Goal: Task Accomplishment & Management: Manage account settings

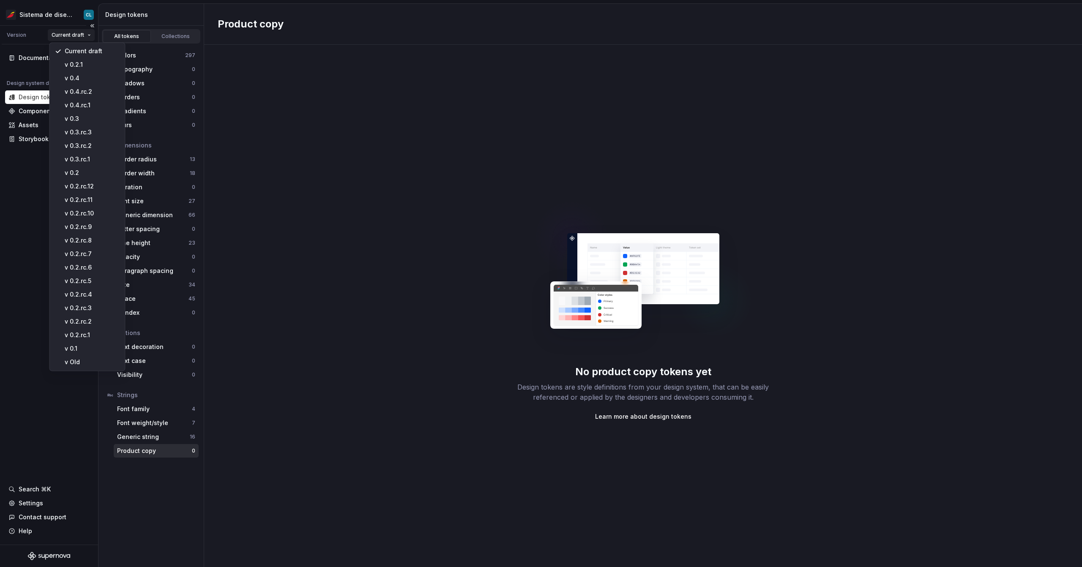
click at [79, 32] on html "Sistema de diseño Iberia CL Version Current draft Documentation Design system d…" at bounding box center [541, 283] width 1082 height 567
click at [73, 359] on div "v Old" at bounding box center [92, 362] width 55 height 8
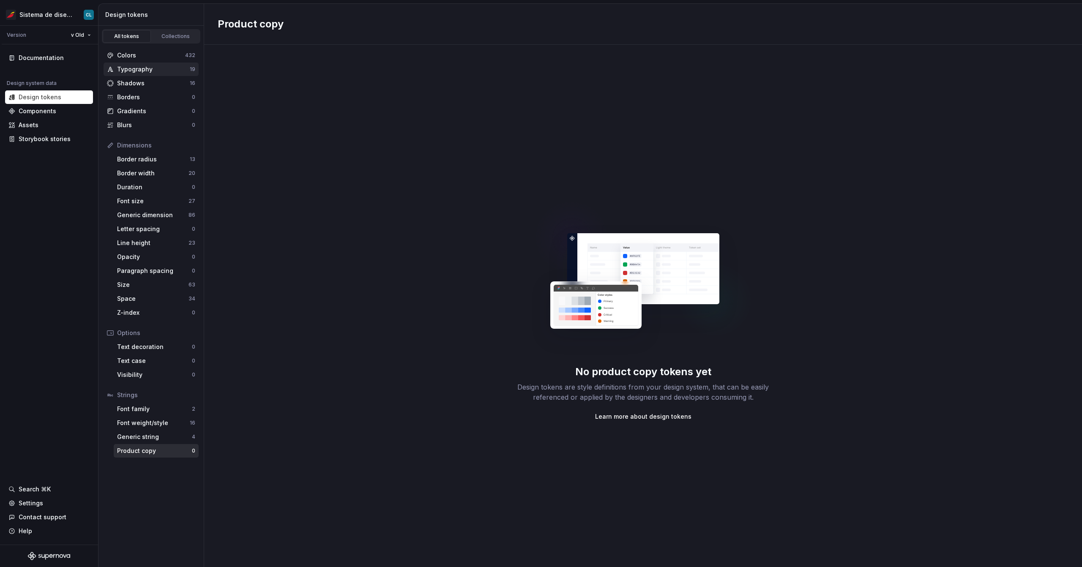
click at [161, 65] on div "Typography" at bounding box center [153, 69] width 73 height 8
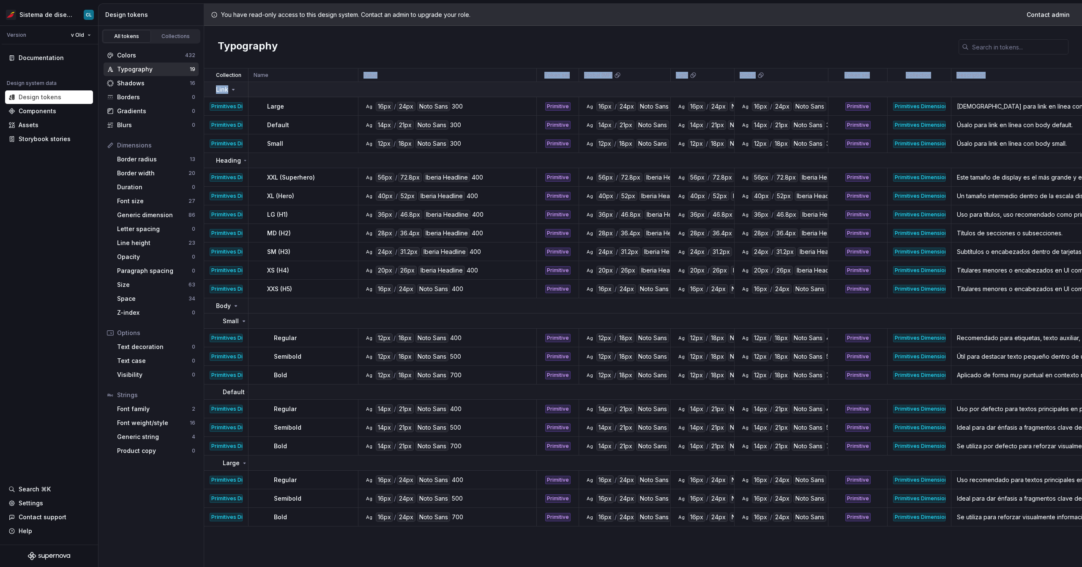
drag, startPoint x: 248, startPoint y: 79, endPoint x: 252, endPoint y: 84, distance: 6.9
click at [253, 83] on table "Collection Name Value Token set Global (MF) Light Global Token set Collection D…" at bounding box center [771, 297] width 1134 height 458
click at [232, 91] on icon at bounding box center [233, 89] width 7 height 7
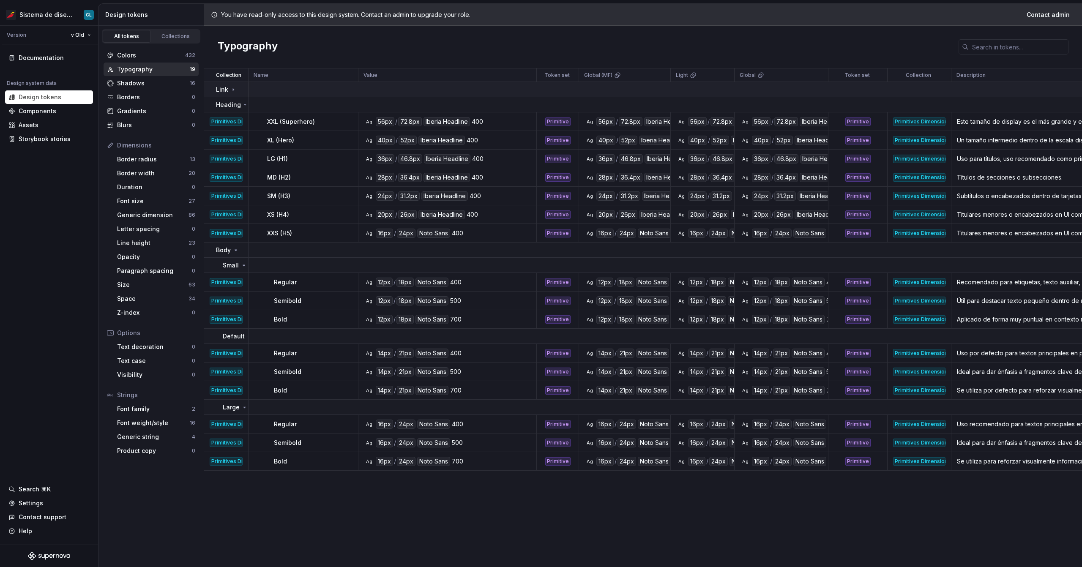
click at [232, 91] on icon at bounding box center [233, 89] width 7 height 7
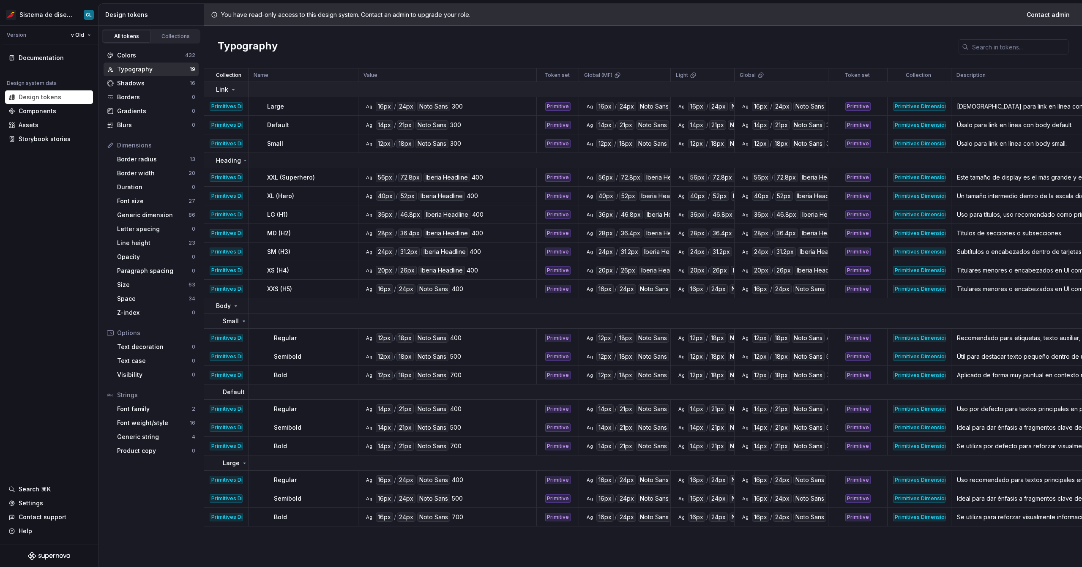
click at [232, 91] on icon at bounding box center [233, 89] width 7 height 7
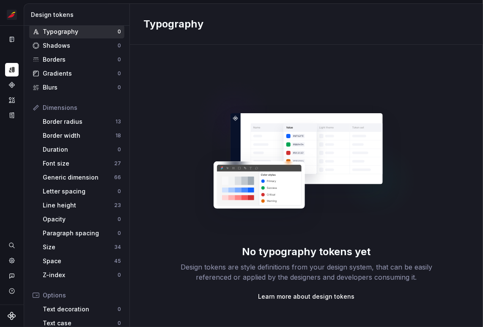
scroll to position [135, 0]
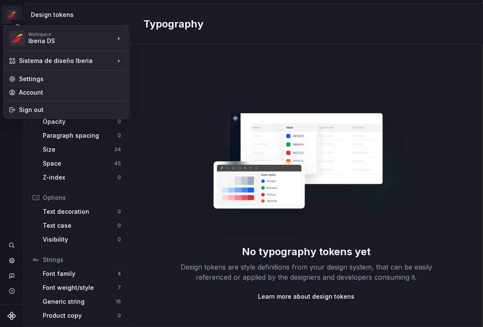
click at [8, 11] on html "Sistema de diseño Iberia CL Design system data Design tokens All tokens Collect…" at bounding box center [241, 163] width 483 height 327
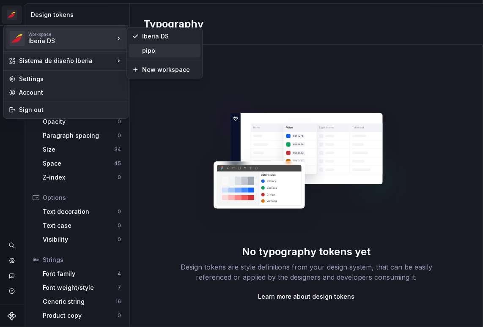
click at [170, 51] on div "pipo" at bounding box center [169, 50] width 55 height 8
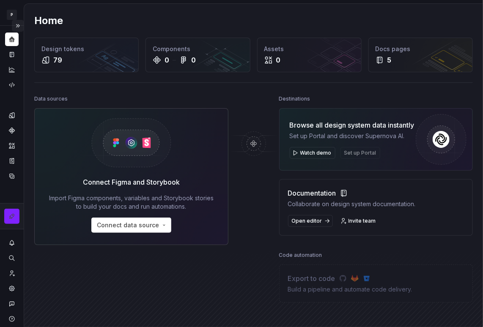
click at [15, 24] on button "Expand sidebar" at bounding box center [18, 26] width 12 height 12
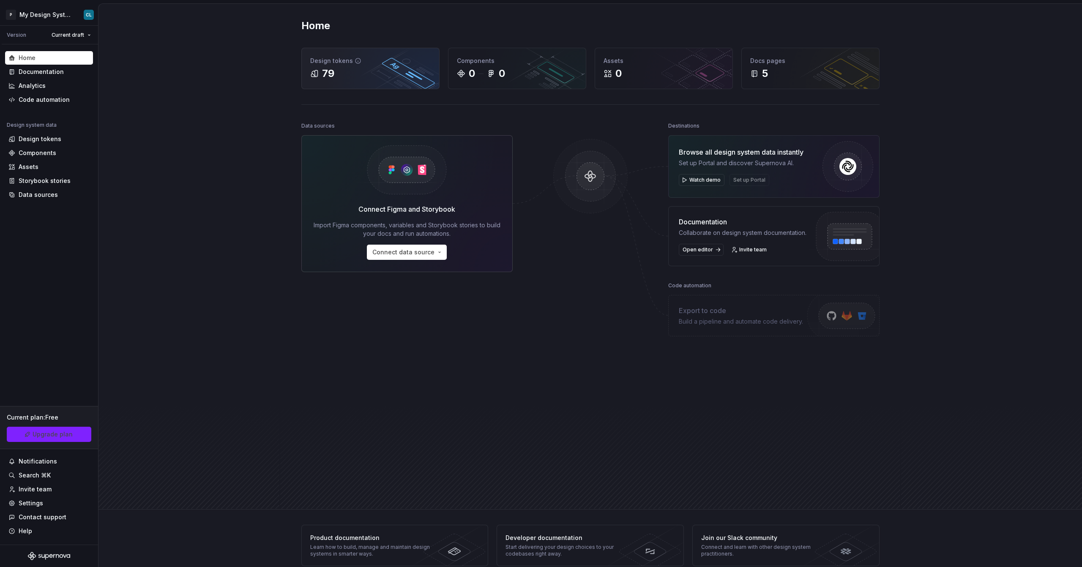
click at [354, 82] on div "Design tokens 79" at bounding box center [370, 68] width 137 height 41
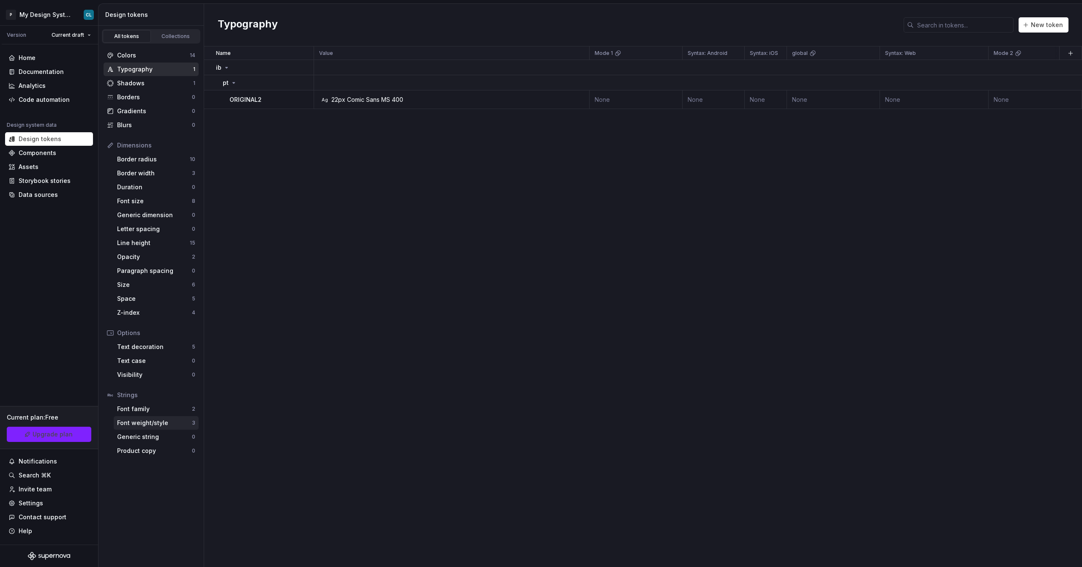
click at [159, 327] on div "Font weight/style" at bounding box center [154, 423] width 75 height 8
click at [382, 204] on td "Ag fww3" at bounding box center [451, 197] width 275 height 19
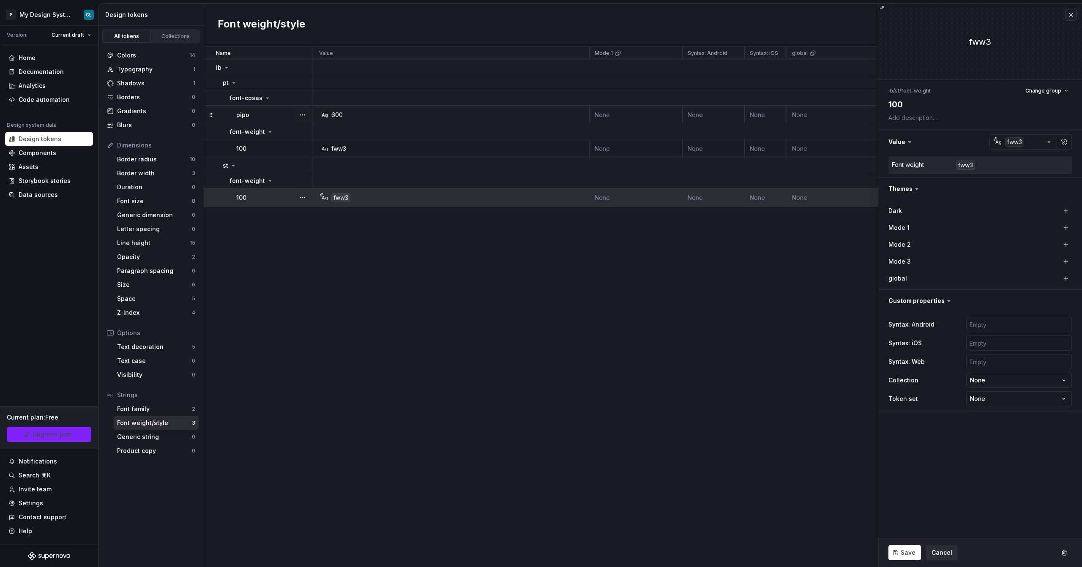
click at [376, 115] on div "Ag 600" at bounding box center [453, 115] width 269 height 8
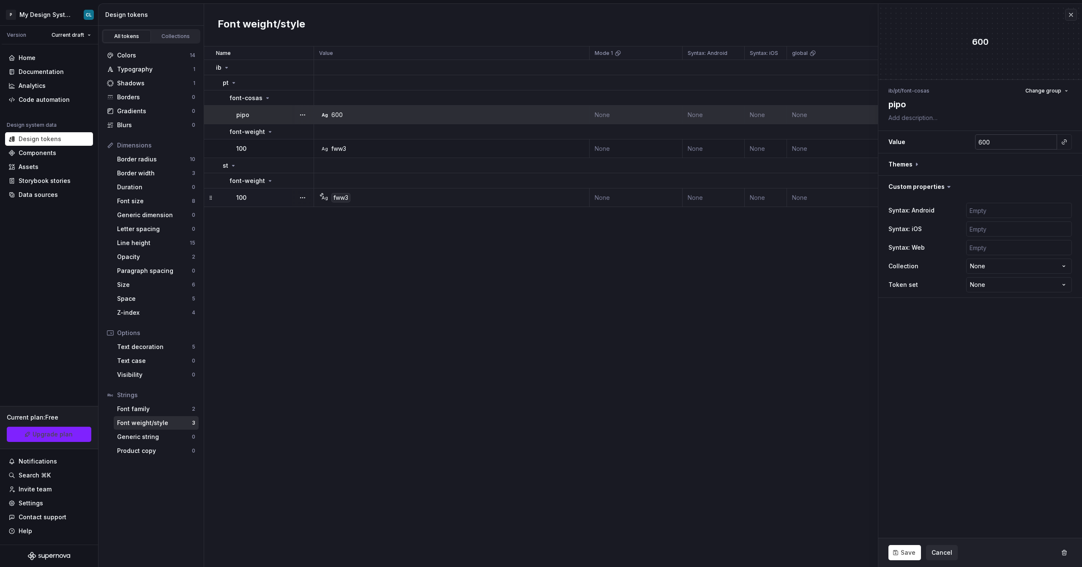
click at [482, 146] on input "600" at bounding box center [1016, 141] width 82 height 15
drag, startPoint x: 1030, startPoint y: 146, endPoint x: 1001, endPoint y: 142, distance: 29.9
click at [482, 142] on input "600" at bounding box center [1016, 141] width 82 height 15
click at [482, 165] on button "button" at bounding box center [980, 164] width 204 height 22
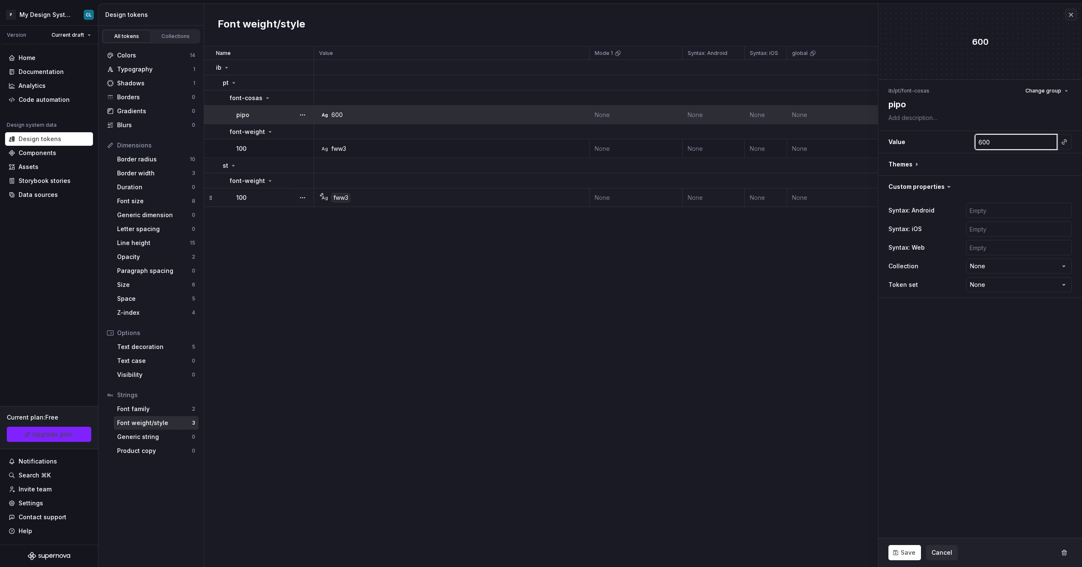
click at [482, 140] on h3 "Value 600" at bounding box center [980, 142] width 204 height 22
click at [76, 33] on html "P My Design System CL Version Current draft Home Documentation Analytics Code a…" at bounding box center [541, 283] width 1082 height 567
click at [63, 17] on html "P My Design System CL Version Current draft Home Documentation Analytics Code a…" at bounding box center [541, 283] width 1082 height 567
click at [142, 68] on div "Typography" at bounding box center [155, 69] width 76 height 8
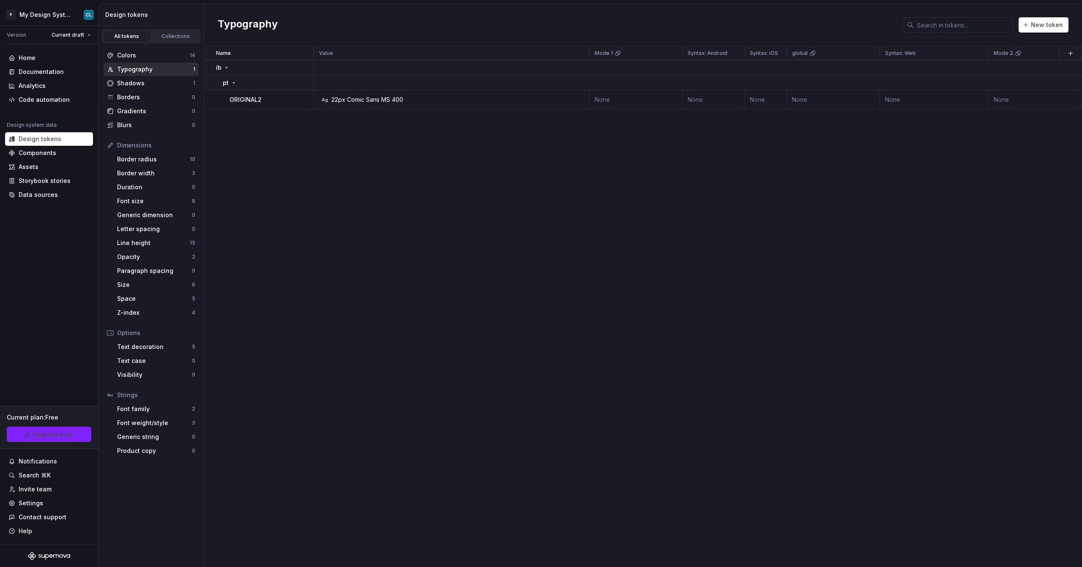
click at [326, 137] on div "Name Value Mode 1 Syntax: Android Syntax: iOS global Syntax: Web Mode 2 Mode 3 …" at bounding box center [643, 306] width 878 height 521
click at [385, 102] on div "Comic Sans MS" at bounding box center [368, 99] width 43 height 8
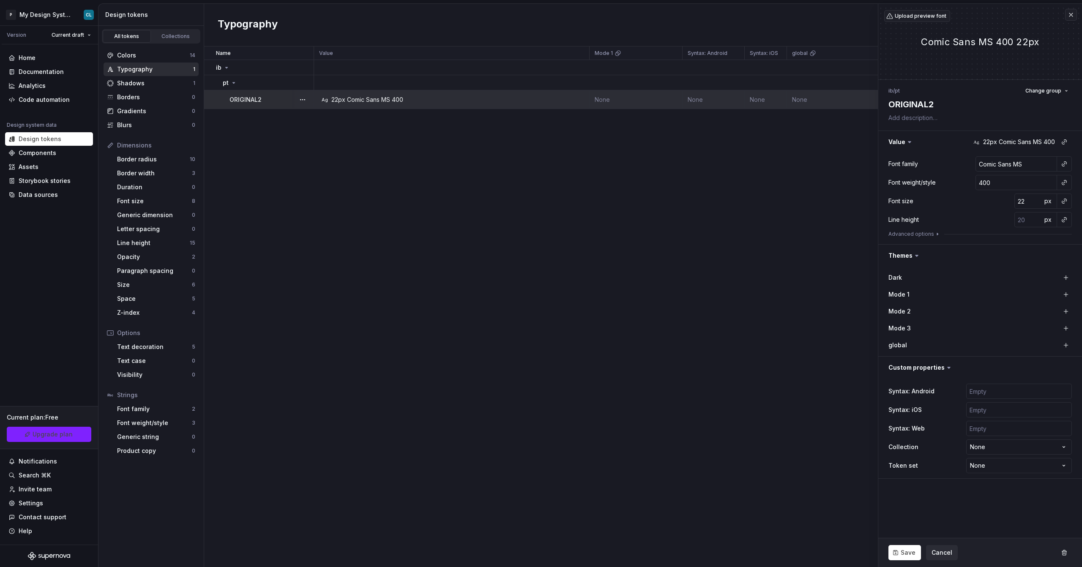
type textarea "*"
click at [482, 234] on button "Advanced options" at bounding box center [914, 234] width 52 height 7
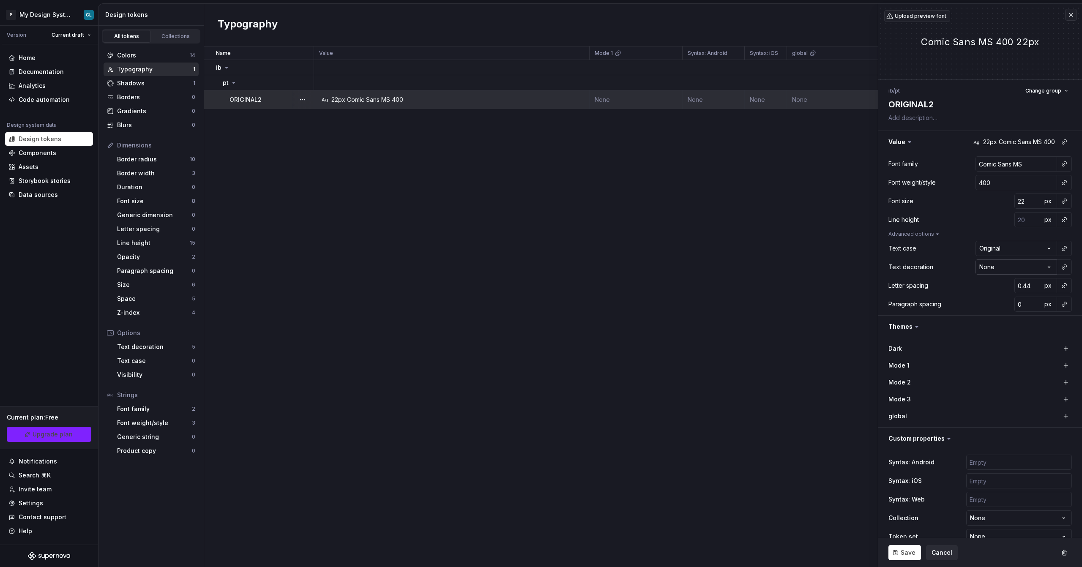
click at [482, 267] on html "P My Design System CL Version Current draft Home Documentation Analytics Code a…" at bounding box center [541, 283] width 1082 height 567
select select "*********"
click at [482, 268] on button "button" at bounding box center [1064, 267] width 12 height 12
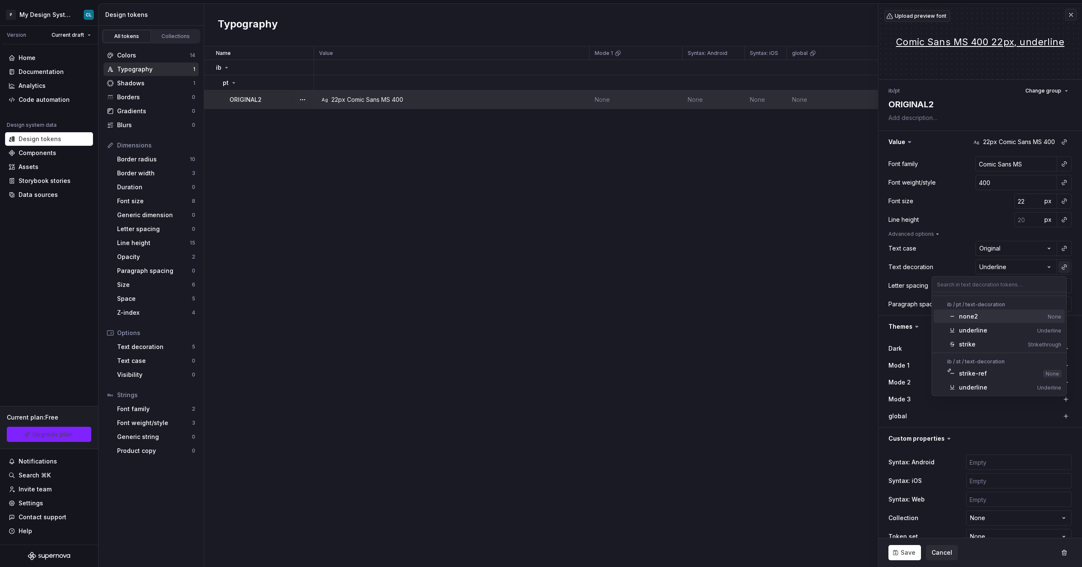
click at [482, 268] on html "P My Design System CL Version Current draft Home Documentation Analytics Code a…" at bounding box center [541, 283] width 1082 height 567
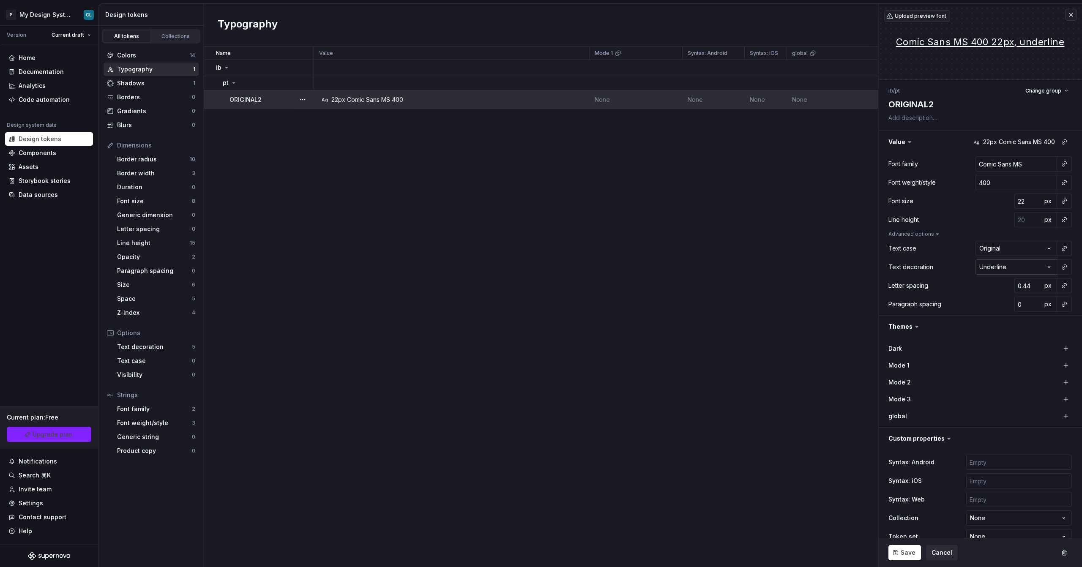
click at [482, 268] on html "P My Design System CL Version Current draft Home Documentation Analytics Code a…" at bounding box center [541, 283] width 1082 height 567
click at [482, 273] on html "P My Design System CL Version Current draft Home Documentation Analytics Code a…" at bounding box center [541, 283] width 1082 height 567
drag, startPoint x: 886, startPoint y: 286, endPoint x: 934, endPoint y: 286, distance: 47.7
click at [482, 286] on div "**********" at bounding box center [980, 234] width 204 height 162
click at [482, 248] on html "P My Design System CL Version Current draft Home Documentation Analytics Code a…" at bounding box center [541, 283] width 1082 height 567
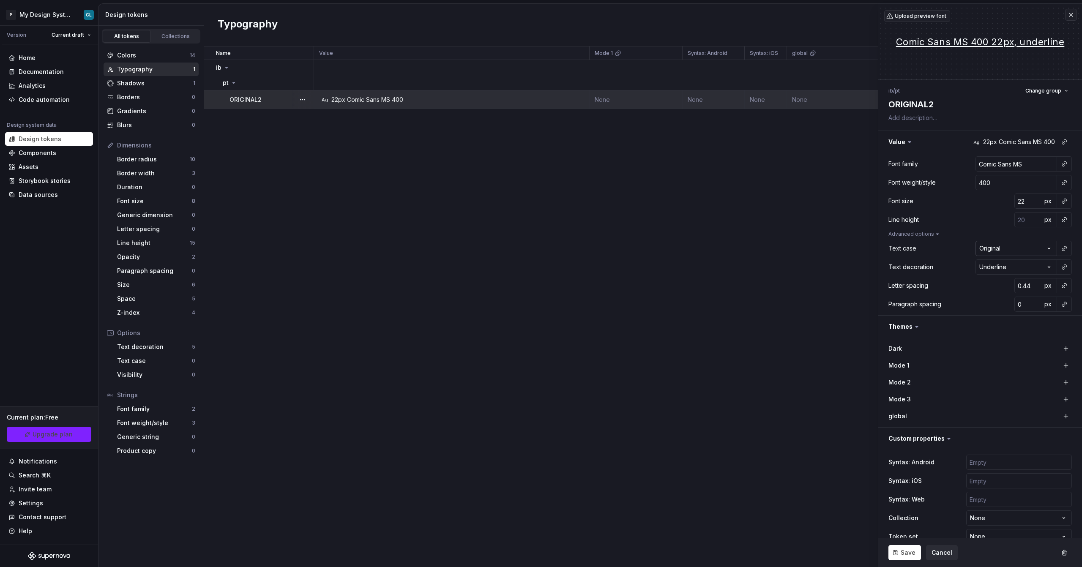
click at [482, 248] on html "P My Design System CL Version Current draft Home Documentation Analytics Code a…" at bounding box center [541, 283] width 1082 height 567
type textarea "*"
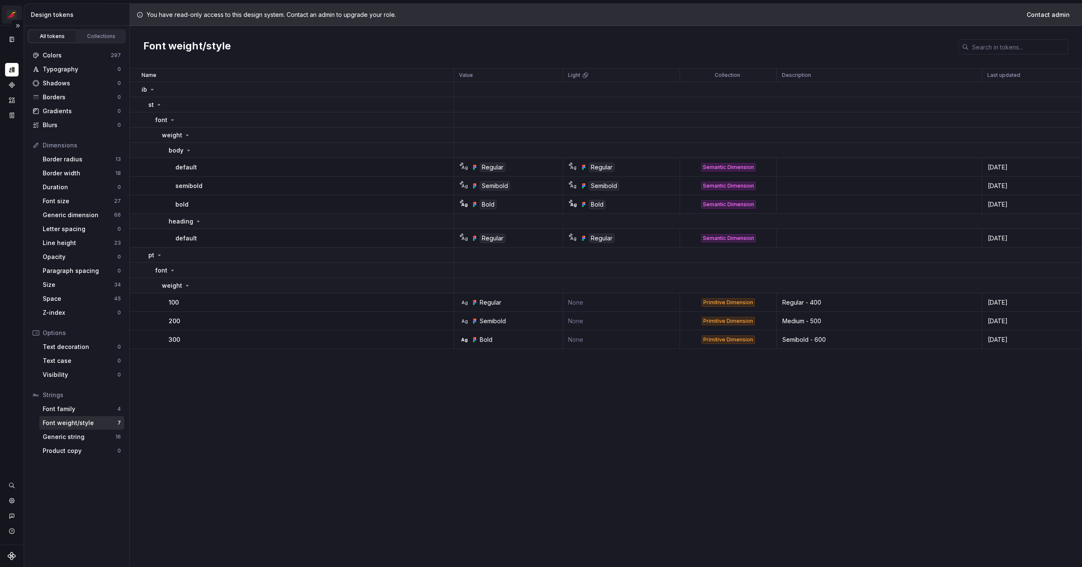
click at [16, 14] on html "Sistema de diseño Iberia CL Design system data Design tokens All tokens Collect…" at bounding box center [541, 283] width 1082 height 567
click at [69, 7] on html "Sistema de diseño Iberia CL Design system data Design tokens All tokens Collect…" at bounding box center [541, 283] width 1082 height 567
click at [11, 38] on icon "Documentation" at bounding box center [12, 39] width 3 height 5
click at [17, 26] on button "Expand sidebar" at bounding box center [18, 26] width 12 height 12
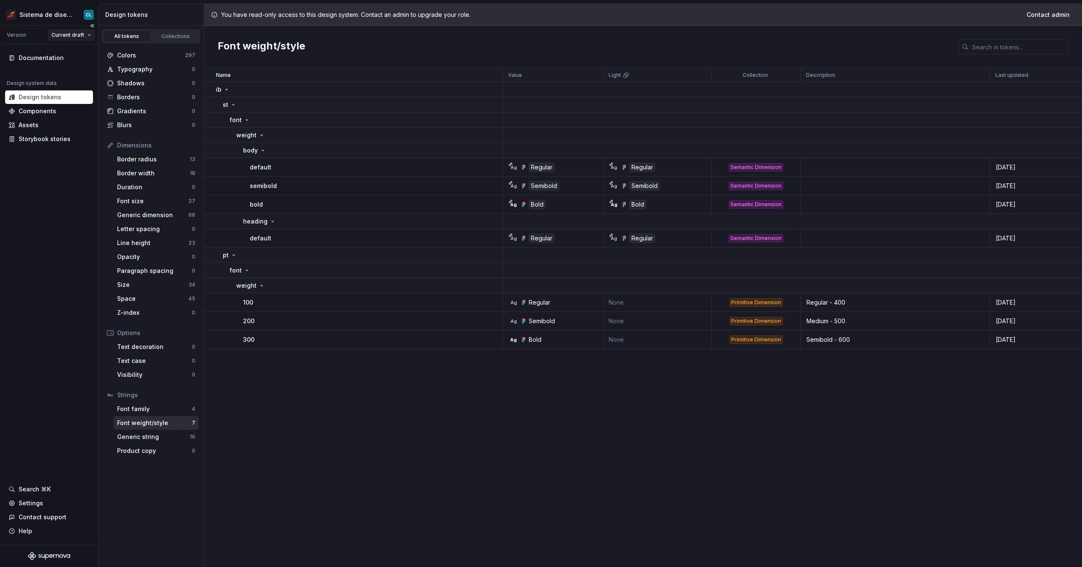
click at [68, 34] on html "Sistema de diseño Iberia CL Version Current draft Documentation Design system d…" at bounding box center [541, 283] width 1082 height 567
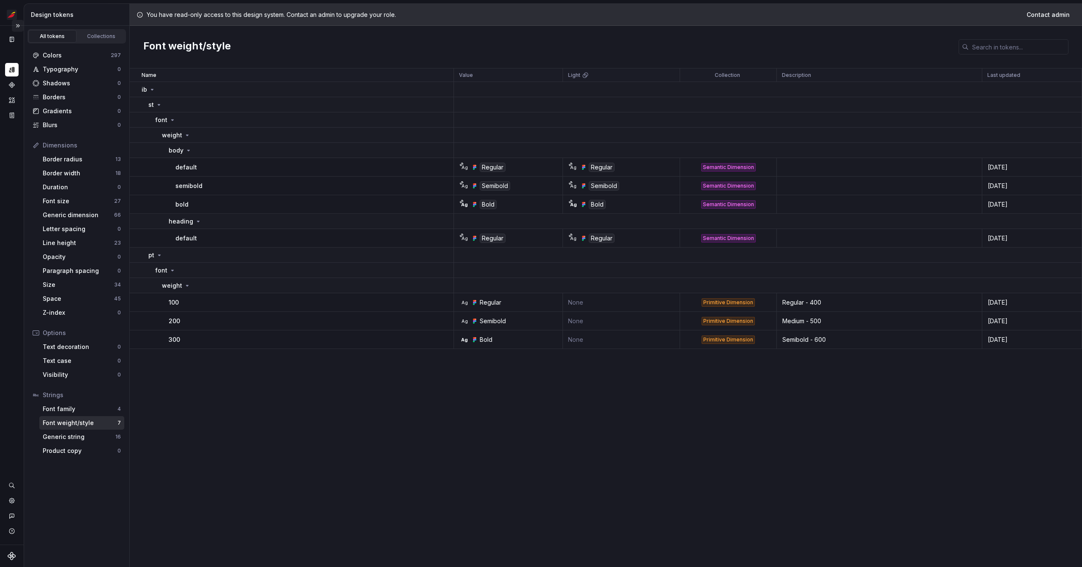
click at [17, 24] on button "Expand sidebar" at bounding box center [18, 26] width 12 height 12
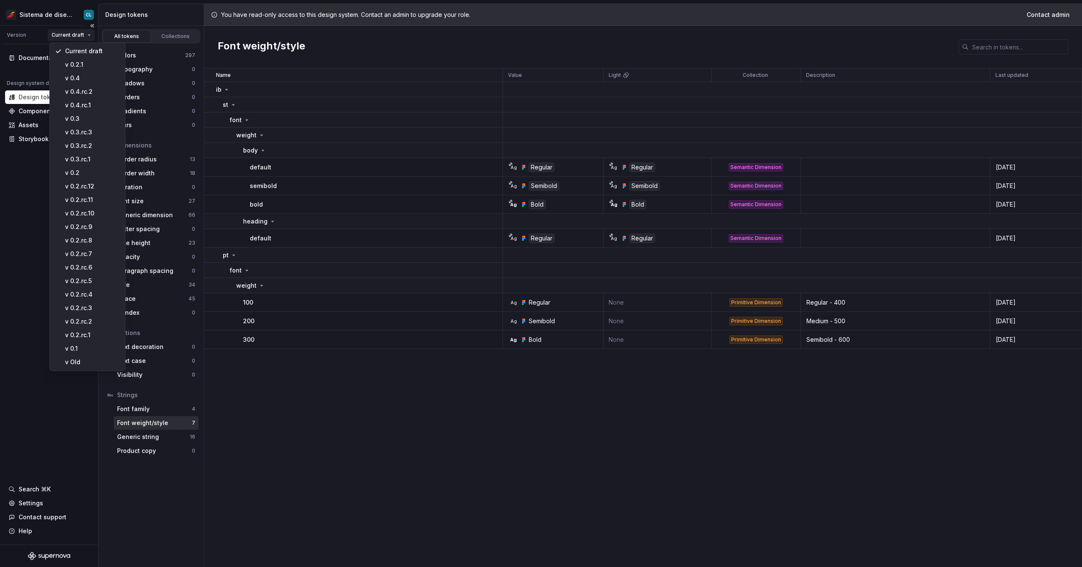
click at [87, 35] on html "Sistema de diseño Iberia CL Version Current draft Documentation Design system d…" at bounding box center [541, 283] width 1082 height 567
click at [80, 362] on div "v Old" at bounding box center [92, 362] width 55 height 8
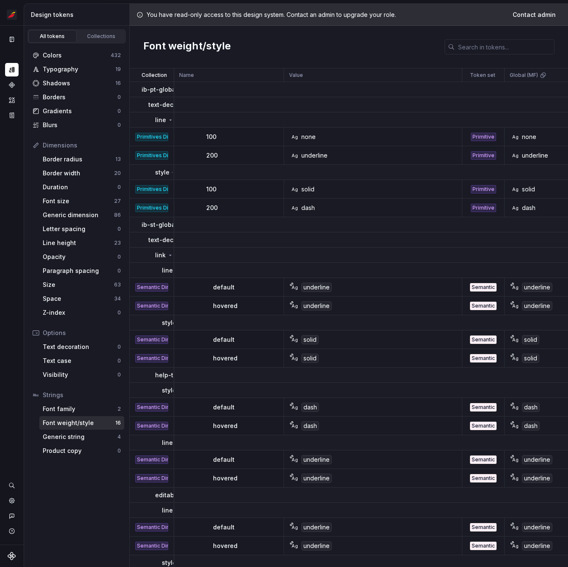
click at [532, 288] on div "underline" at bounding box center [537, 287] width 30 height 9
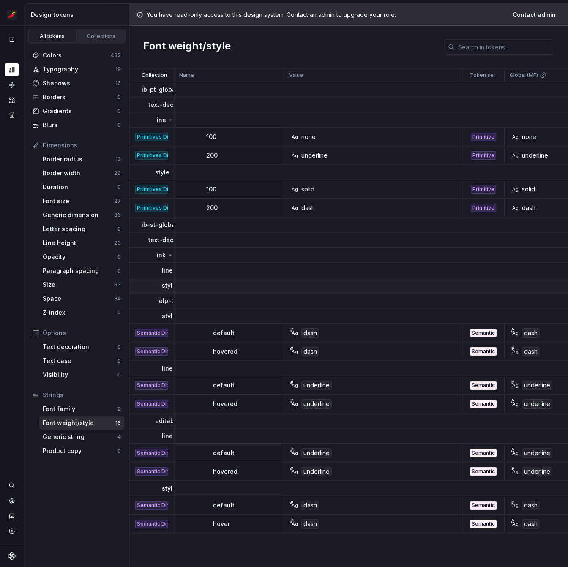
click at [169, 288] on p "style" at bounding box center [169, 285] width 14 height 8
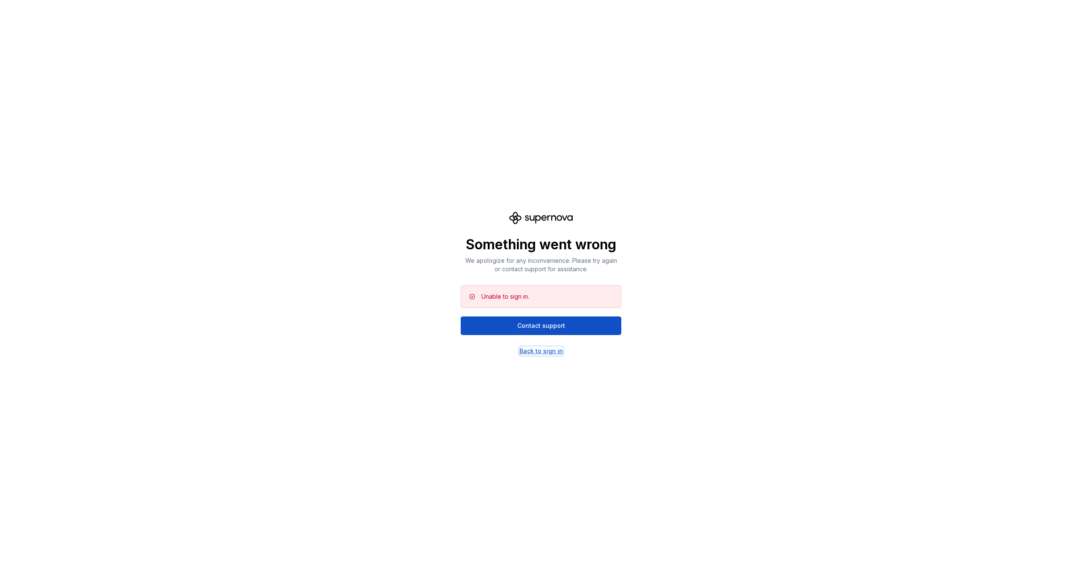
click at [538, 350] on div "Back to sign in" at bounding box center [541, 351] width 44 height 8
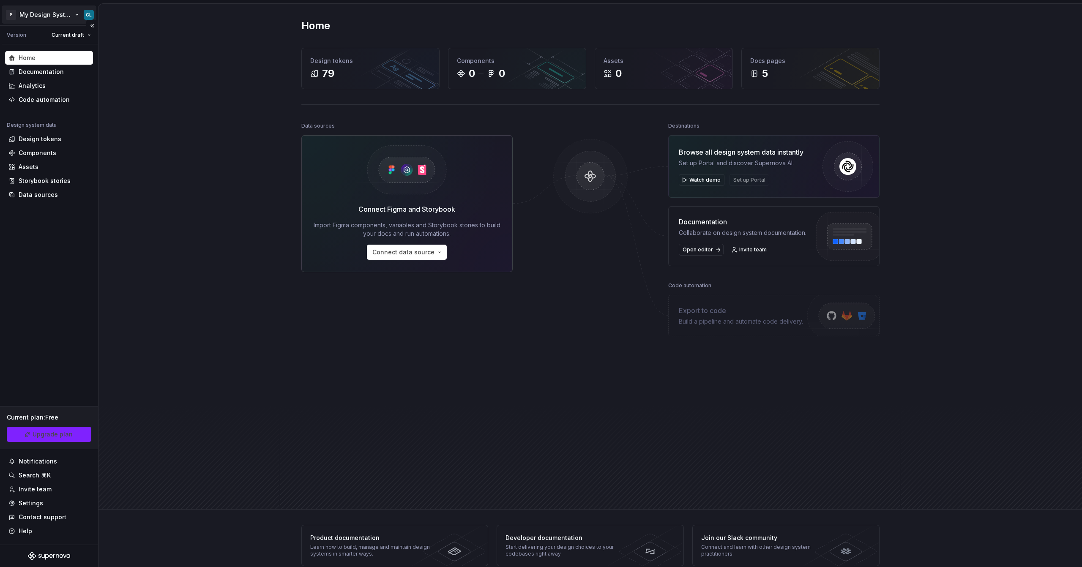
click at [41, 18] on html "P My Design System CL Version Current draft Home Documentation Analytics Code a…" at bounding box center [541, 283] width 1082 height 567
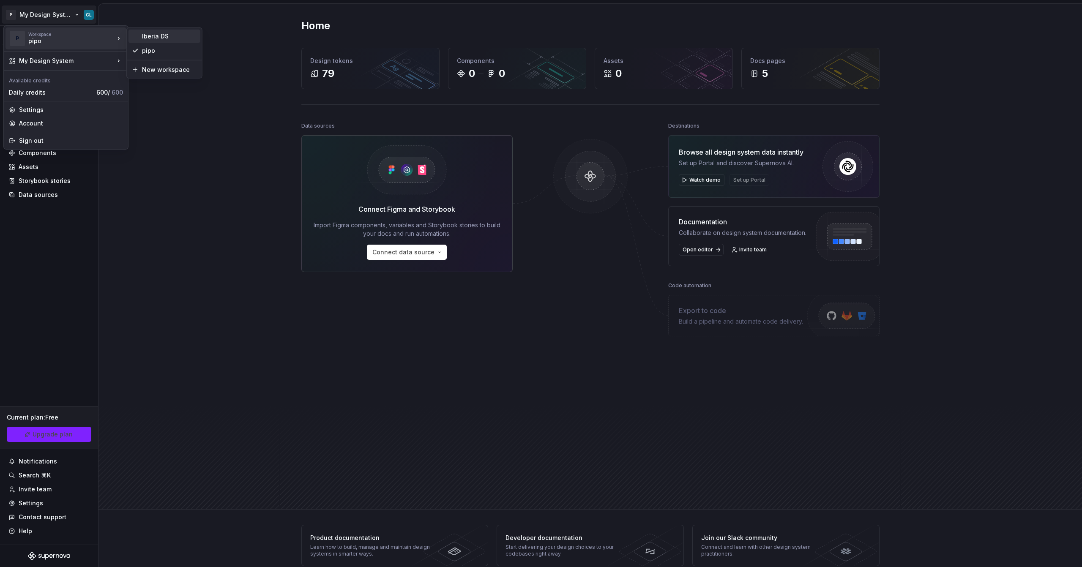
click at [179, 36] on div "Iberia DS" at bounding box center [169, 36] width 55 height 8
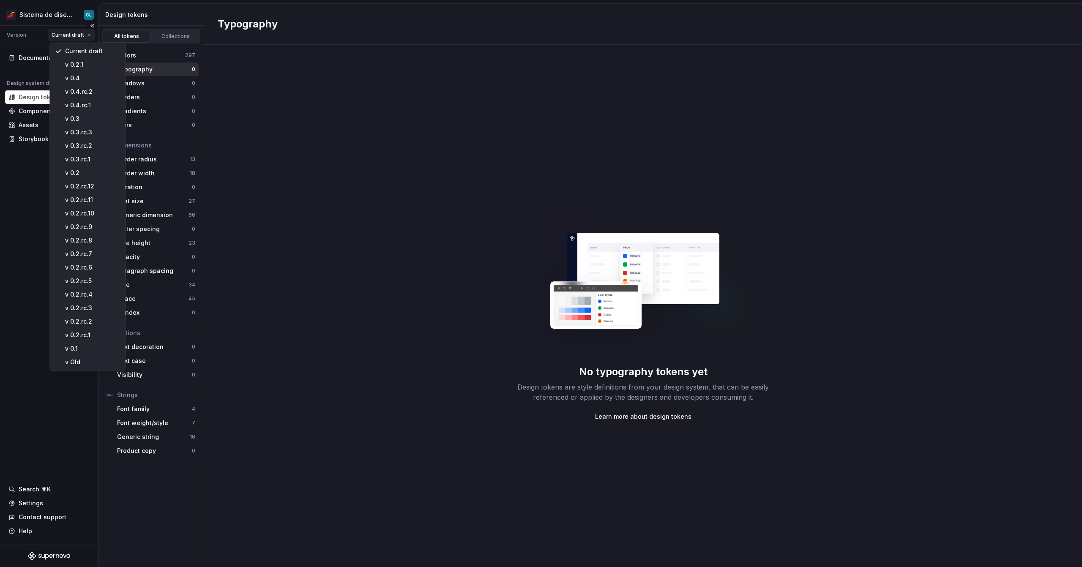
click at [80, 35] on html "Sistema de diseño Iberia CL Version Current draft Documentation Design system d…" at bounding box center [541, 283] width 1082 height 567
click at [95, 365] on div "v Old" at bounding box center [92, 362] width 55 height 8
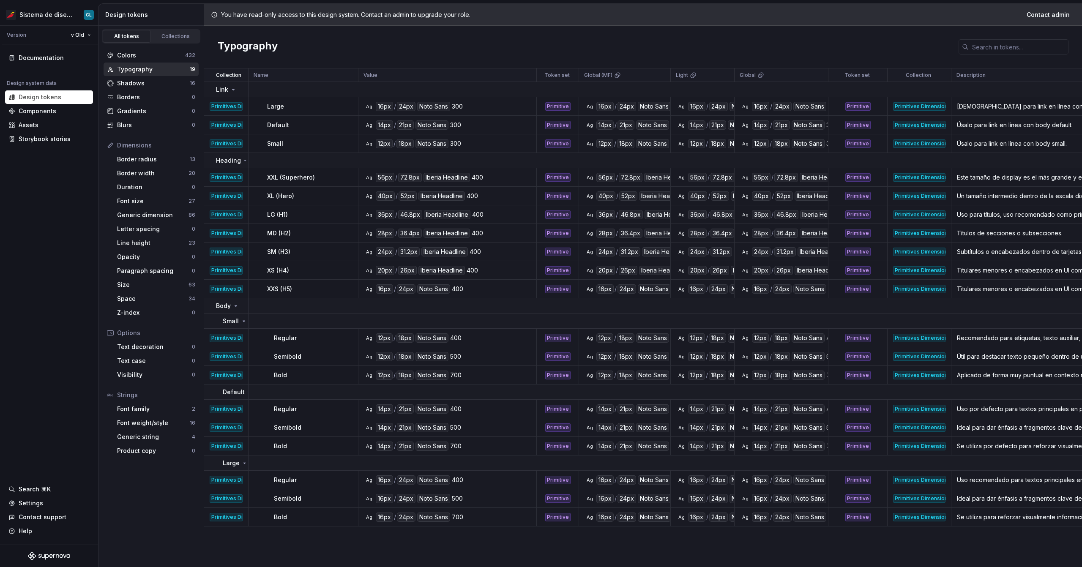
click at [380, 108] on div "16px" at bounding box center [384, 106] width 17 height 9
click at [382, 107] on div "16px" at bounding box center [384, 106] width 17 height 9
drag, startPoint x: 450, startPoint y: 106, endPoint x: 463, endPoint y: 107, distance: 13.5
click at [463, 107] on div "Ag 16px / 24px Noto Sans 300" at bounding box center [450, 106] width 172 height 9
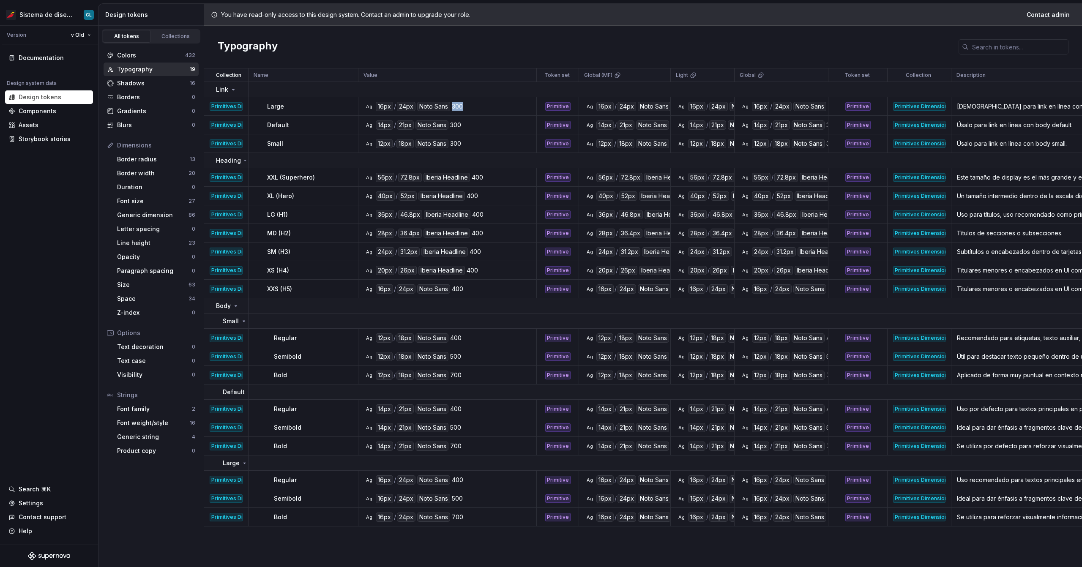
click at [452, 105] on div "300" at bounding box center [457, 106] width 11 height 9
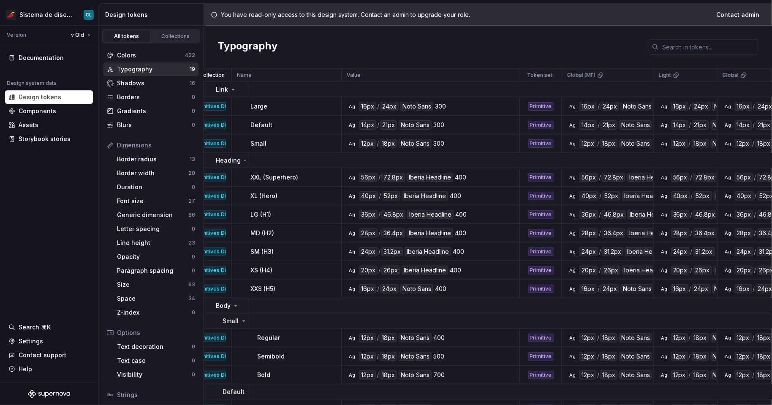
scroll to position [0, 21]
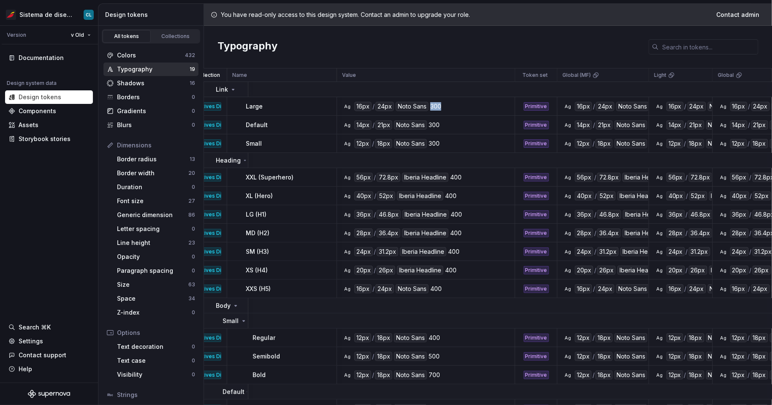
drag, startPoint x: 439, startPoint y: 107, endPoint x: 430, endPoint y: 107, distance: 8.9
click at [430, 107] on div "Ag 16px / 24px Noto Sans 300" at bounding box center [429, 106] width 172 height 9
click at [431, 107] on div "300" at bounding box center [436, 106] width 11 height 9
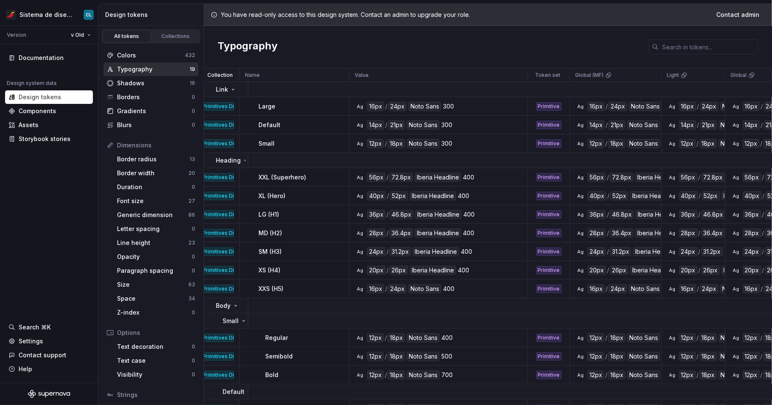
scroll to position [0, 0]
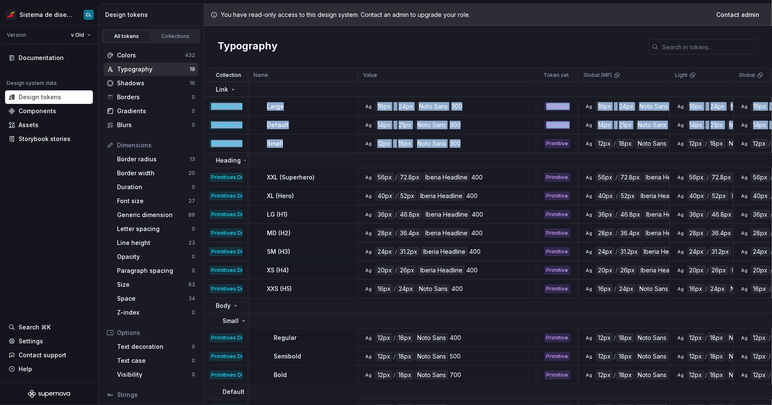
drag, startPoint x: 247, startPoint y: 91, endPoint x: 472, endPoint y: 148, distance: 232.4
click at [472, 148] on tbody "Link Primitives Dimension (0.1) Large Ag 16px / 24px Noto Sans 300 Primitive Ag…" at bounding box center [771, 304] width 1134 height 444
click at [474, 148] on td "Ag 12px / 18px Noto Sans 300" at bounding box center [447, 143] width 178 height 19
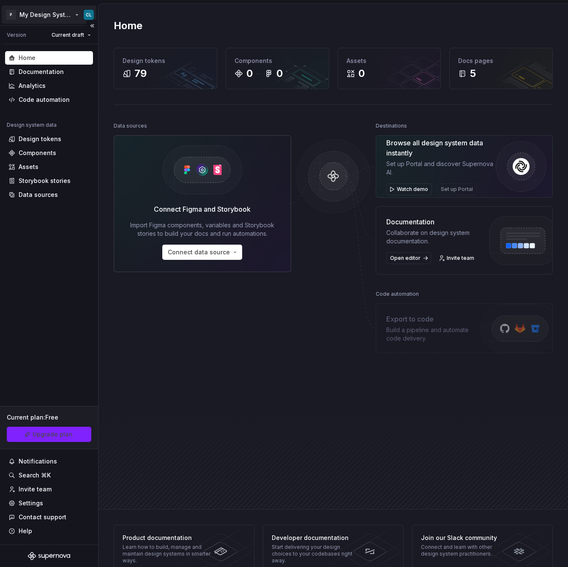
click at [54, 17] on html "P My Design System CL Version Current draft Home Documentation Analytics Code a…" at bounding box center [284, 283] width 568 height 567
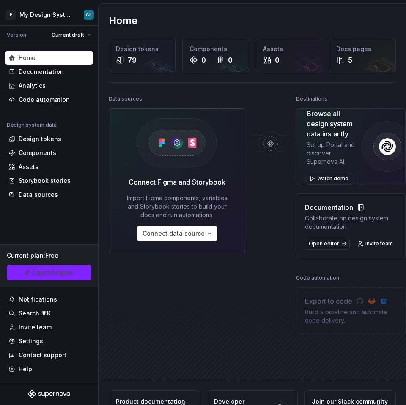
click at [199, 309] on html "P My Design System CL Version Current draft Home Documentation Analytics Code a…" at bounding box center [203, 202] width 406 height 405
click at [53, 144] on div "Design tokens" at bounding box center [49, 139] width 88 height 14
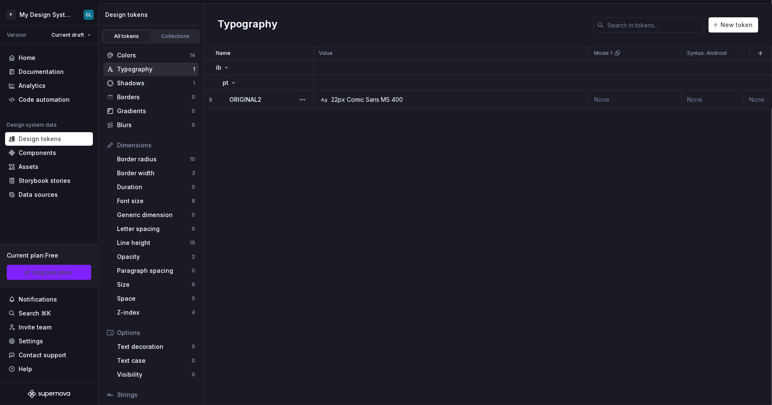
click at [391, 95] on div "22px Comic Sans MS 400" at bounding box center [367, 99] width 72 height 8
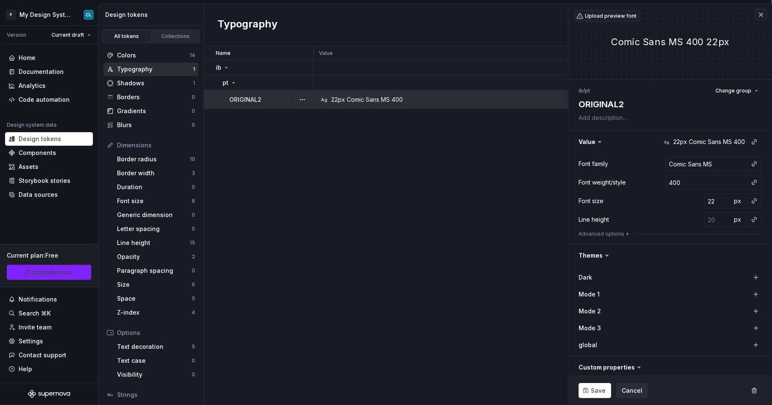
type textarea "*"
click at [567, 233] on button "Advanced options" at bounding box center [605, 234] width 52 height 7
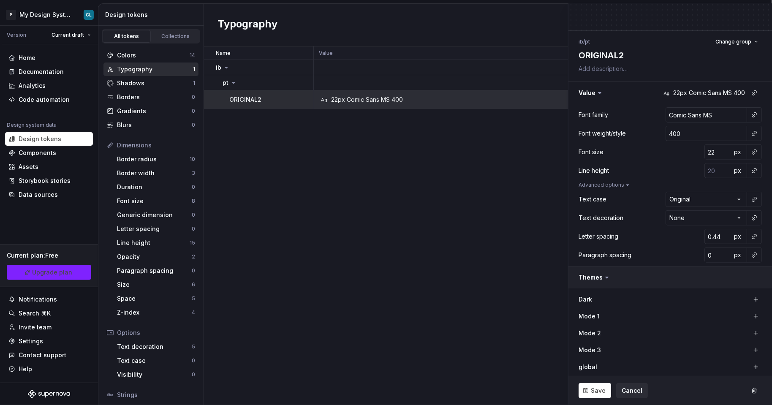
scroll to position [52, 0]
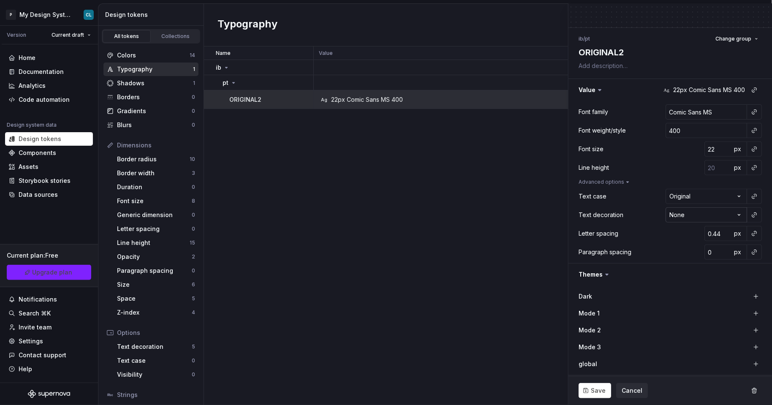
click at [567, 213] on html "P My Design System CL Version Current draft Home Documentation Analytics Code a…" at bounding box center [386, 202] width 772 height 405
select select "*********"
click at [483, 202] on div "Name Value Mode 1 Syntax: Android Syntax: iOS global Syntax: Web Mode 2 Mode 3 …" at bounding box center [488, 225] width 568 height 359
click at [567, 388] on span "Save" at bounding box center [598, 391] width 15 height 8
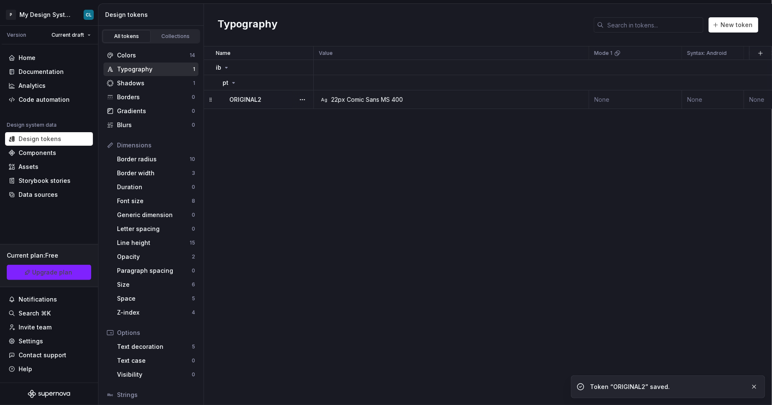
click at [439, 98] on div "Ag 22px Comic Sans MS 400" at bounding box center [453, 99] width 269 height 8
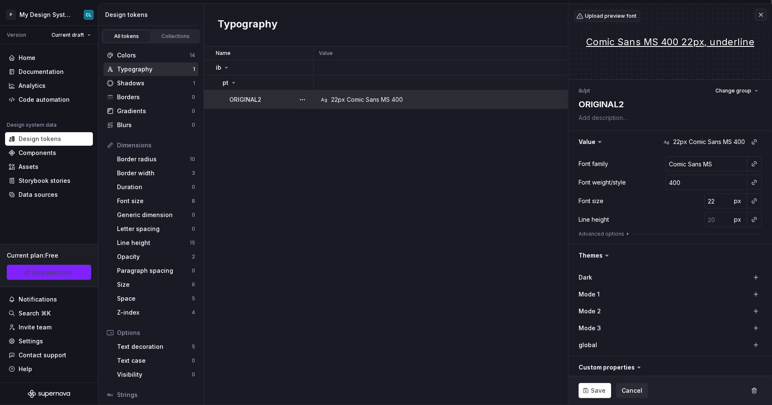
type textarea "*"
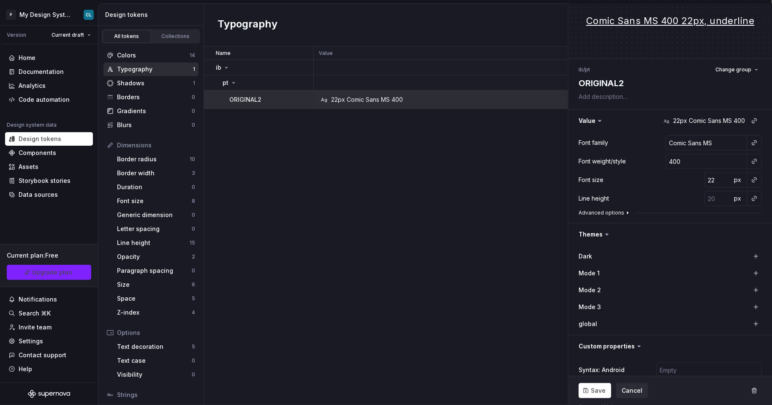
click at [567, 210] on button "Advanced options" at bounding box center [605, 213] width 52 height 7
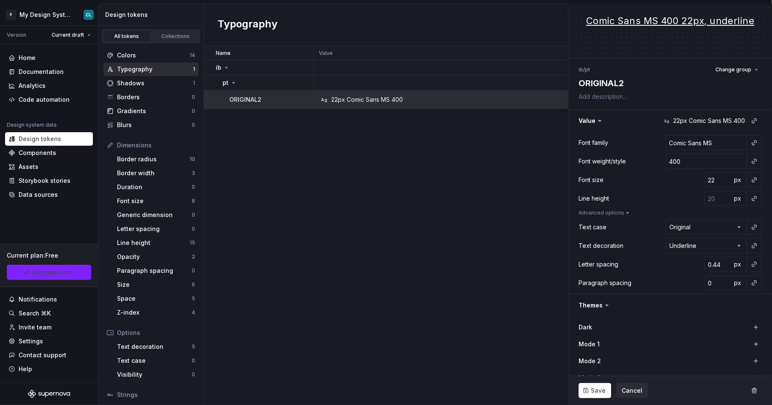
click at [526, 209] on div "Name Value Mode 1 Syntax: Android Syntax: iOS global Syntax: Web Mode 2 Mode 3 …" at bounding box center [488, 225] width 568 height 359
click at [567, 393] on span "Cancel" at bounding box center [632, 391] width 21 height 8
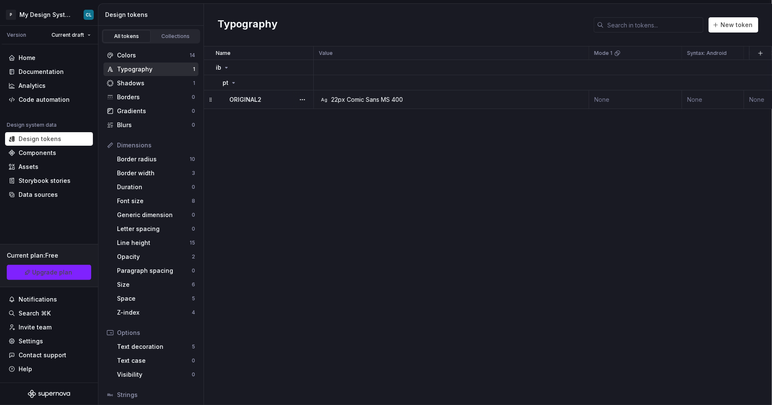
click at [425, 101] on div "Ag 22px Comic Sans MS 400" at bounding box center [453, 99] width 269 height 8
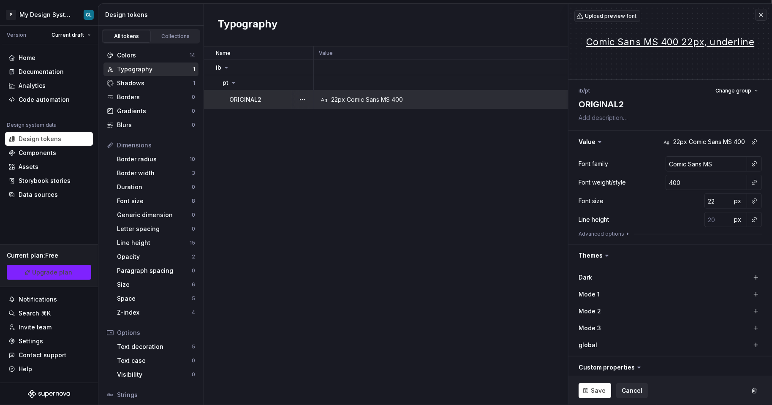
type textarea "*"
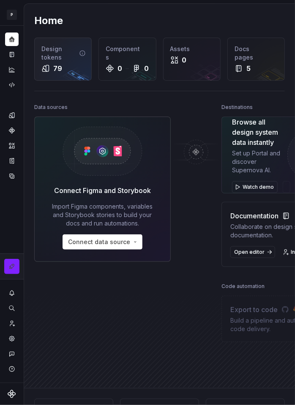
click at [67, 67] on div "79" at bounding box center [62, 68] width 43 height 10
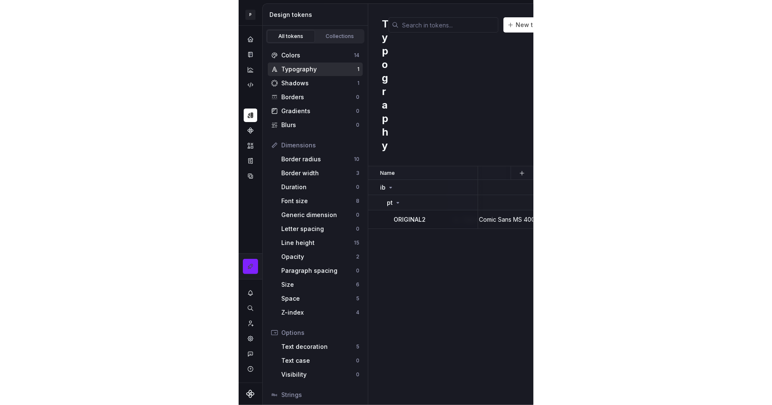
scroll to position [0, 41]
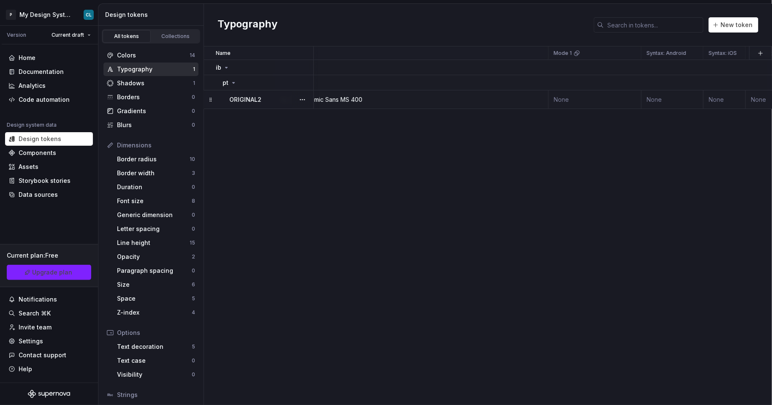
click at [430, 93] on td "Ag 22px Comic Sans MS 400" at bounding box center [410, 99] width 275 height 19
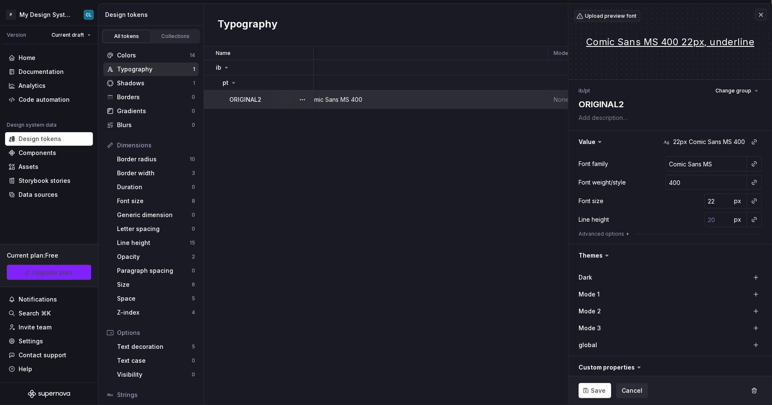
type textarea "*"
click at [618, 236] on button "Advanced options" at bounding box center [605, 234] width 52 height 7
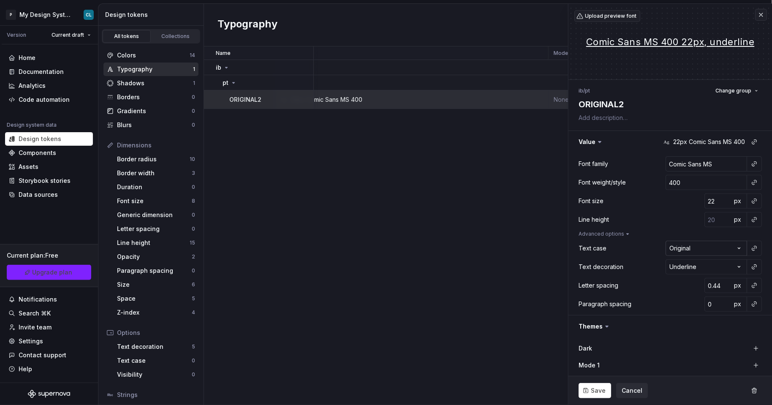
click at [695, 247] on html "P My Design System CL Version Current draft Home Documentation Analytics Code a…" at bounding box center [386, 202] width 772 height 405
select select "*****"
click at [590, 390] on button "Save" at bounding box center [595, 390] width 33 height 15
type textarea "*"
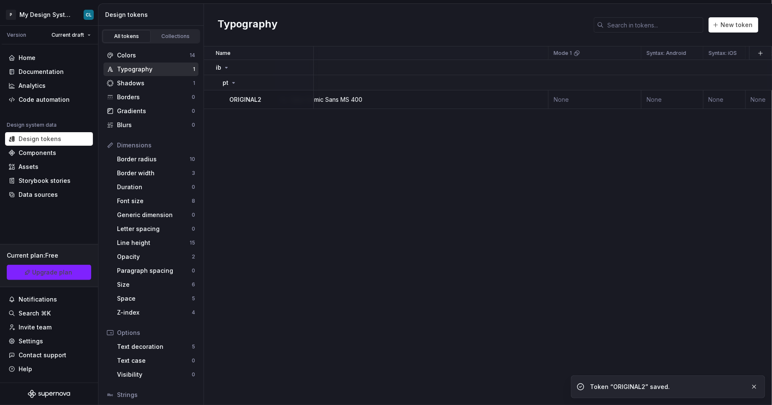
click at [595, 230] on div "Name Value Mode 1 Syntax: Android Syntax: iOS global Syntax: Web Mode 2 Mode 3 …" at bounding box center [488, 225] width 568 height 359
